Goal: Use online tool/utility: Utilize a website feature to perform a specific function

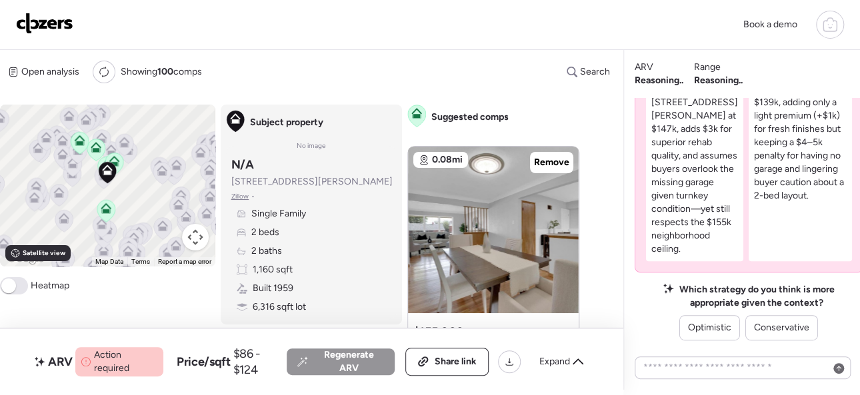
scroll to position [-232, 0]
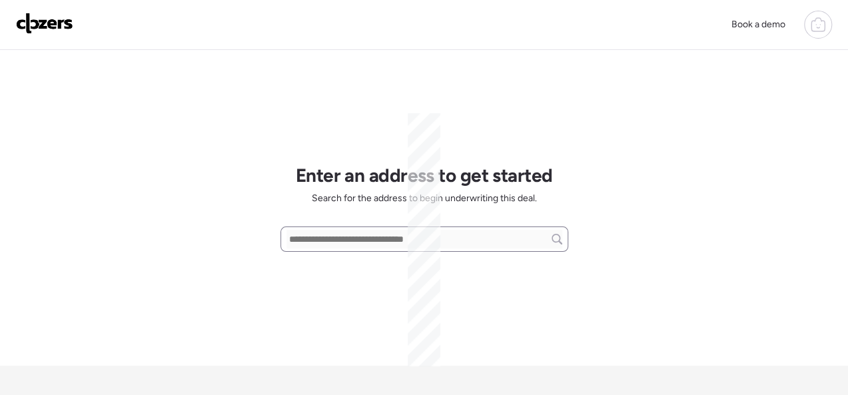
click at [332, 227] on div at bounding box center [425, 239] width 288 height 25
click at [311, 237] on input "text" at bounding box center [425, 239] width 276 height 19
paste input "**********"
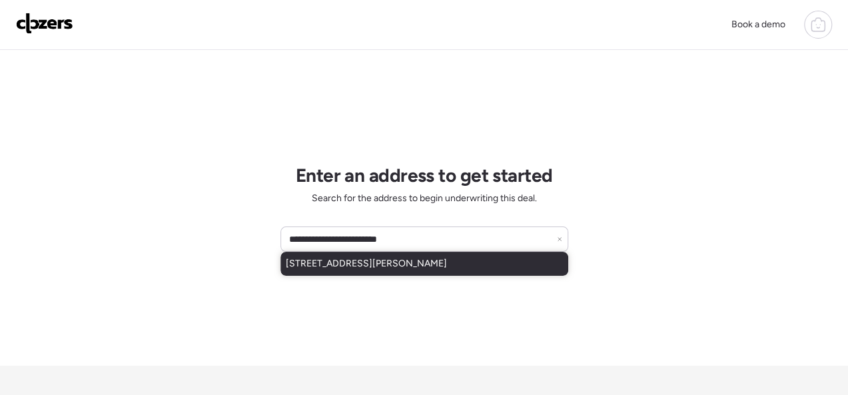
click at [307, 266] on span "[STREET_ADDRESS][PERSON_NAME]" at bounding box center [366, 263] width 161 height 13
type input "**********"
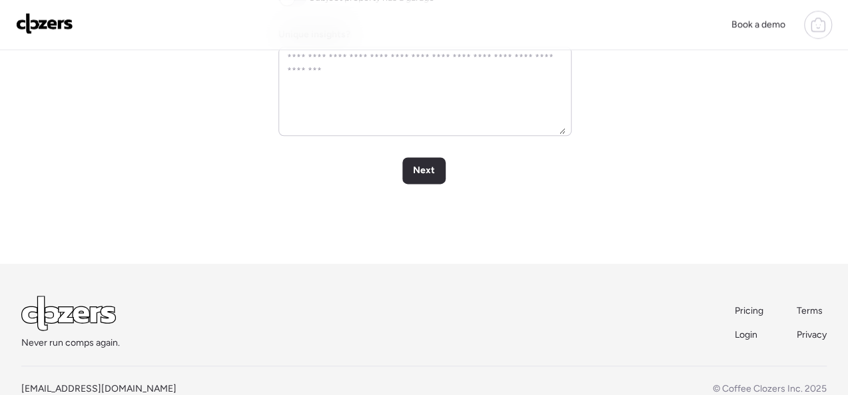
scroll to position [778, 0]
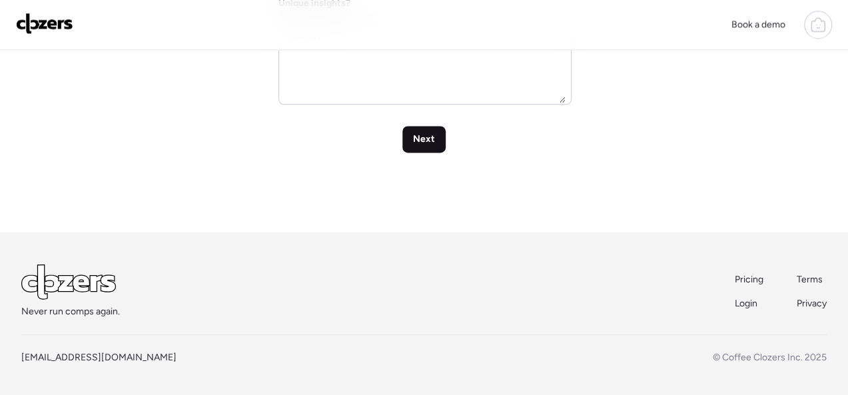
click at [418, 143] on span "Next" at bounding box center [424, 139] width 22 height 13
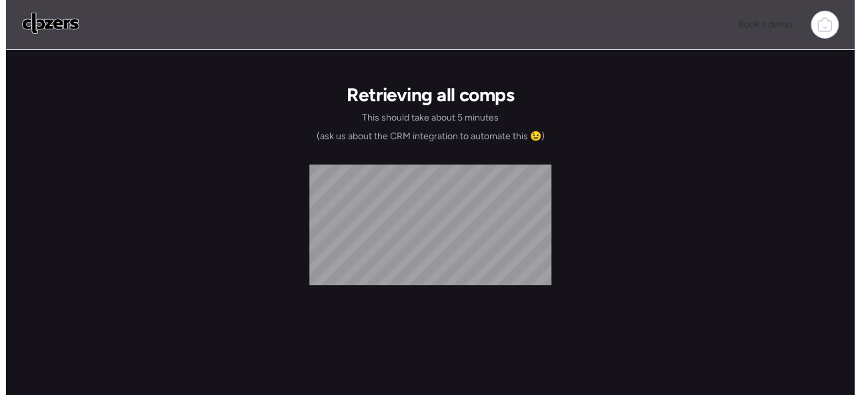
scroll to position [0, 0]
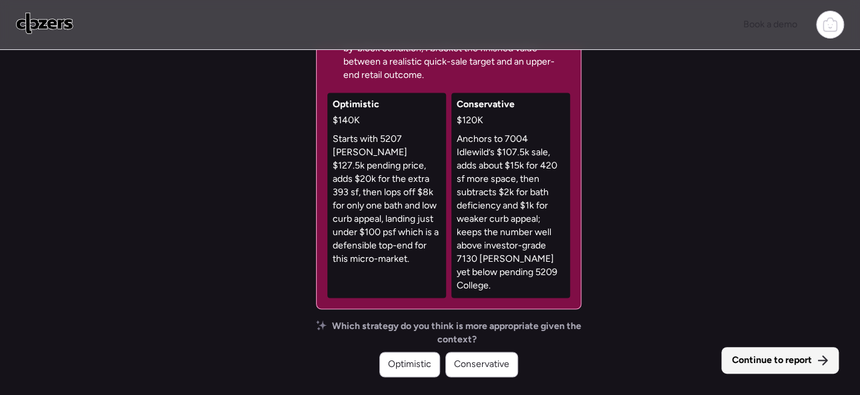
click at [797, 360] on span "Continue to report" at bounding box center [772, 360] width 80 height 13
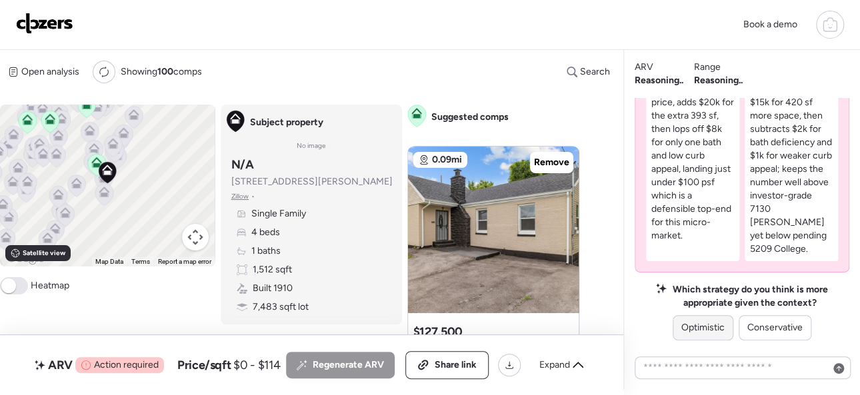
click at [702, 322] on span "Optimistic" at bounding box center [702, 327] width 43 height 13
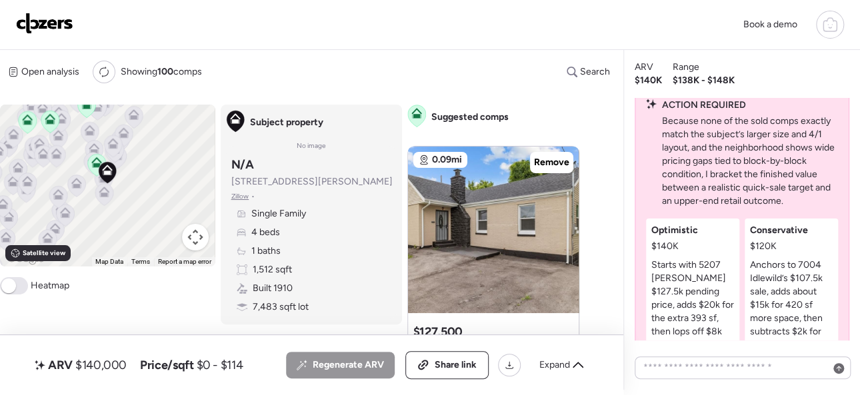
scroll to position [-134, 0]
